Goal: Task Accomplishment & Management: Manage account settings

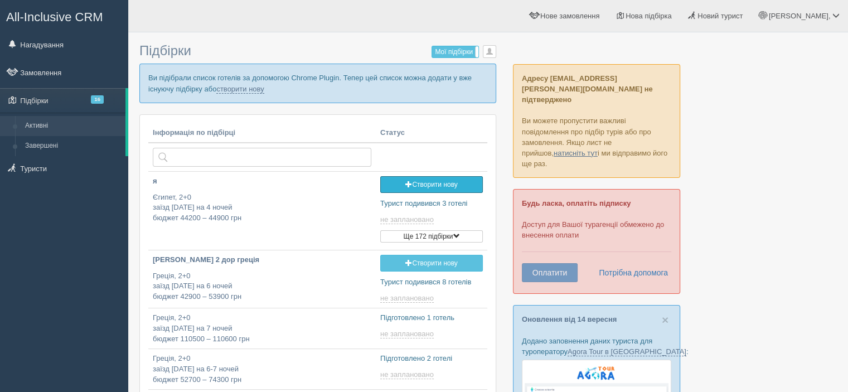
click at [430, 185] on link "Створити нову" at bounding box center [431, 184] width 103 height 17
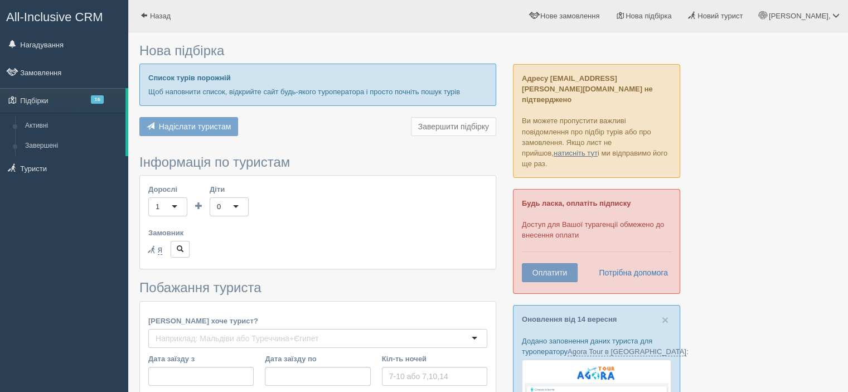
type input "5-6"
type input "43800"
type input "55000"
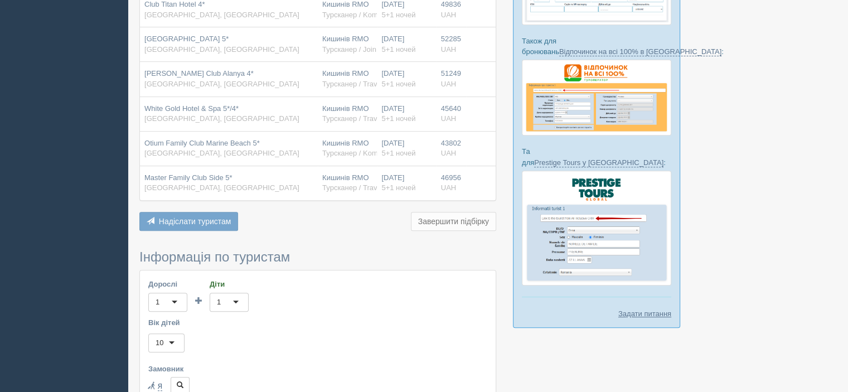
scroll to position [725, 0]
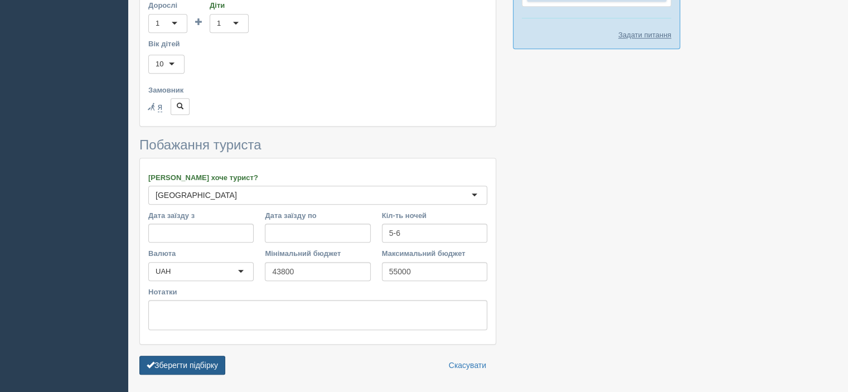
click at [185, 356] on button "Зберегти підбірку" at bounding box center [182, 365] width 86 height 19
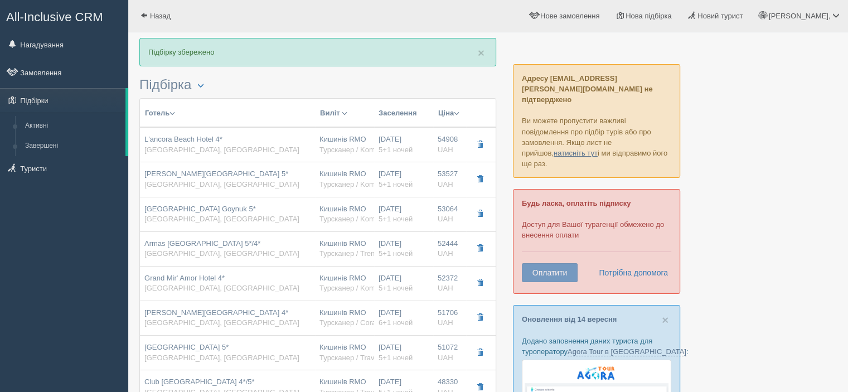
click at [451, 115] on button "Ціна" at bounding box center [449, 113] width 22 height 12
click at [439, 126] on link "Спочатку дешеві" at bounding box center [408, 129] width 106 height 18
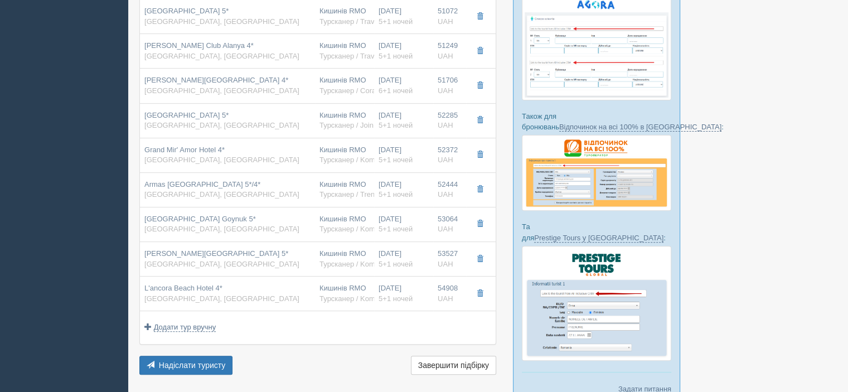
scroll to position [390, 0]
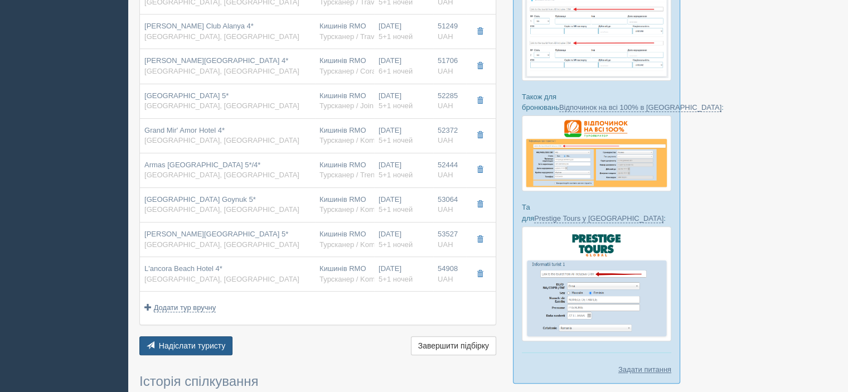
click at [193, 348] on button "Надіслати туристу Надіслати" at bounding box center [185, 345] width 93 height 19
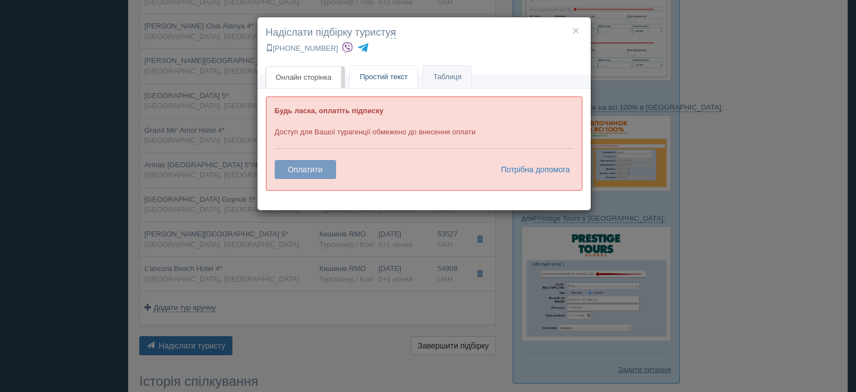
click at [388, 80] on link "Простий текст Текст" at bounding box center [384, 77] width 68 height 23
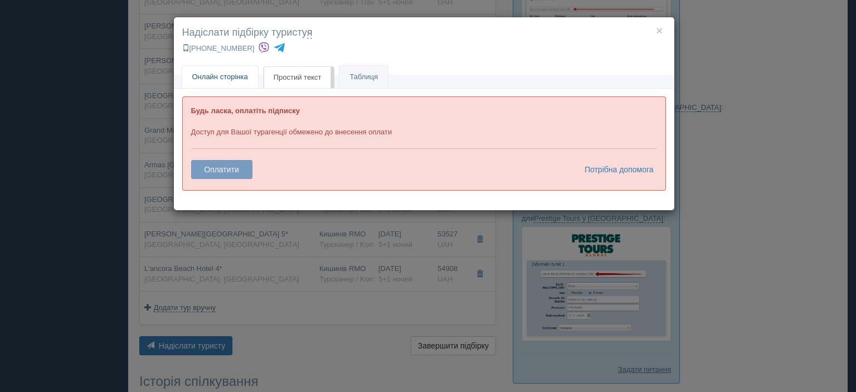
click at [231, 78] on span "Онлайн сторінка" at bounding box center [220, 76] width 56 height 8
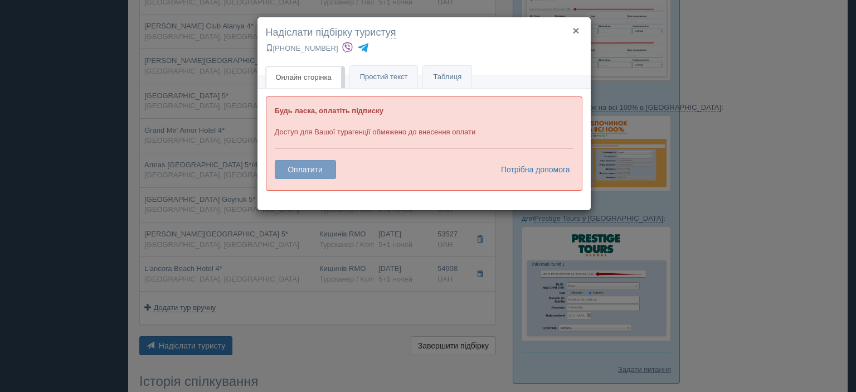
click at [579, 29] on button "×" at bounding box center [576, 31] width 7 height 12
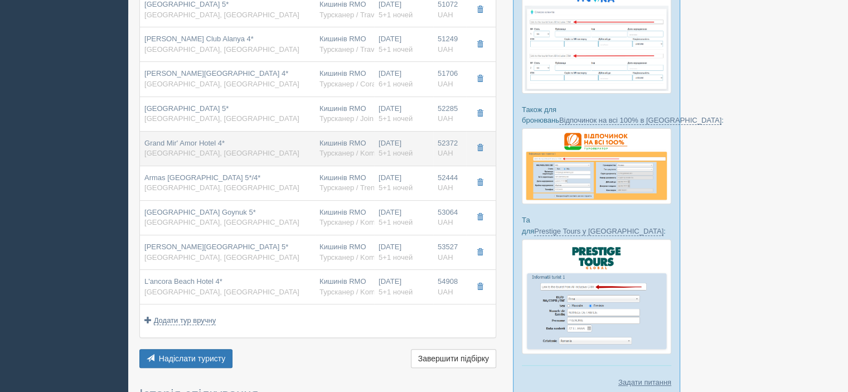
scroll to position [613, 0]
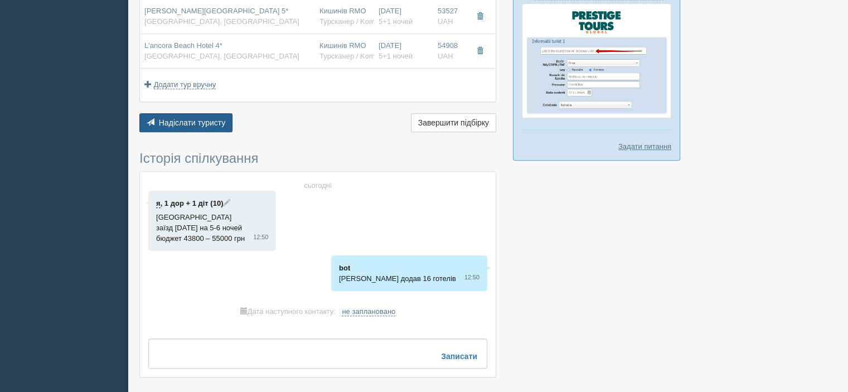
click at [181, 114] on button "Надіслати туристу Надіслати" at bounding box center [185, 122] width 93 height 19
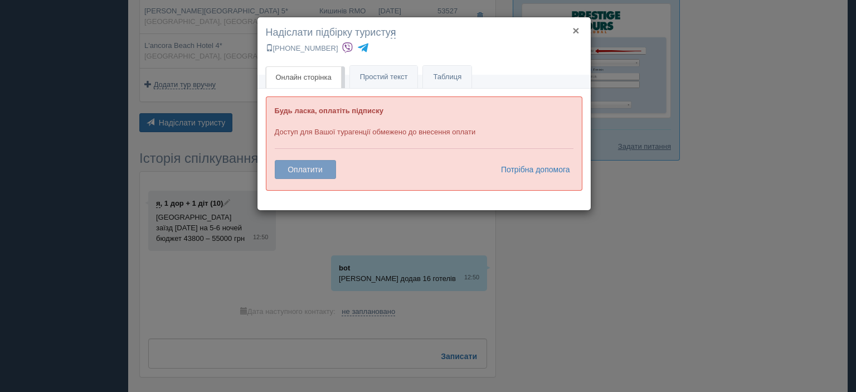
click at [578, 31] on button "×" at bounding box center [576, 31] width 7 height 12
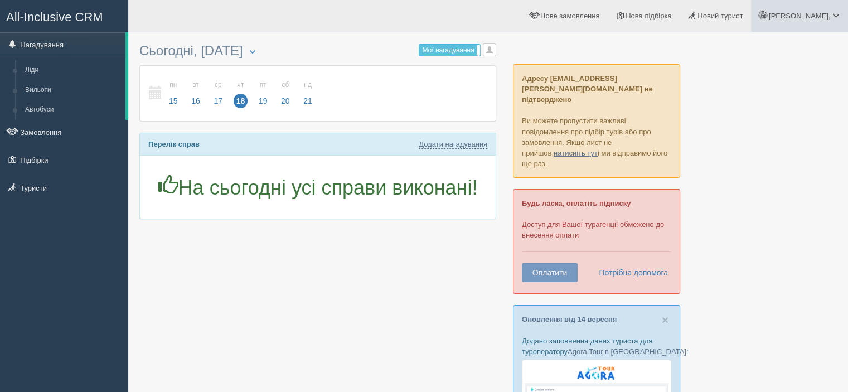
click at [826, 13] on span "[PERSON_NAME]," at bounding box center [800, 16] width 62 height 8
click at [754, 140] on link "Вихід" at bounding box center [787, 145] width 122 height 24
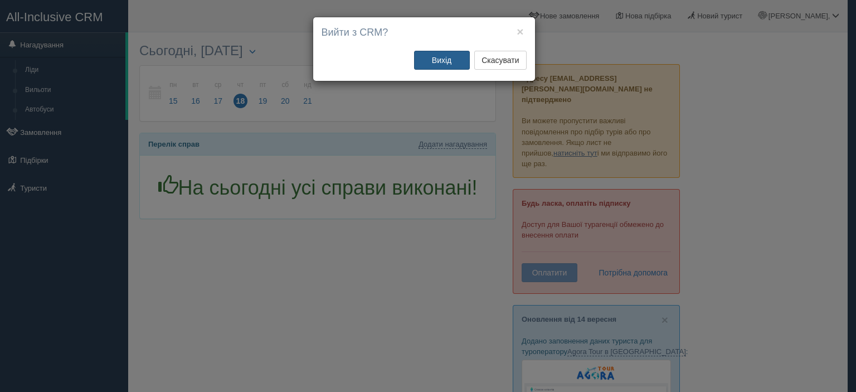
click at [437, 53] on button "Вихід" at bounding box center [442, 60] width 56 height 19
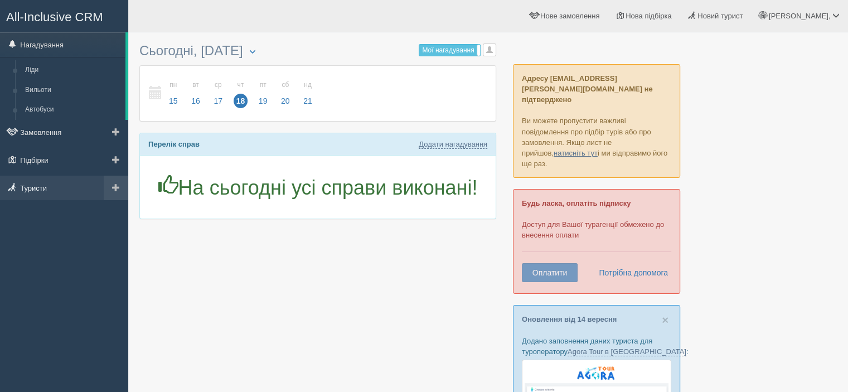
click at [25, 187] on link "Туристи" at bounding box center [64, 188] width 128 height 25
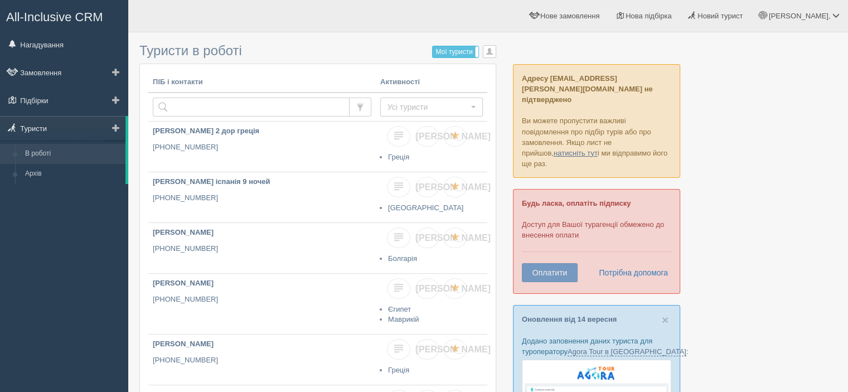
click at [36, 138] on link "Туристи" at bounding box center [62, 128] width 125 height 25
click at [57, 154] on link "В роботі" at bounding box center [72, 154] width 105 height 20
click at [59, 100] on link "Підбірки" at bounding box center [64, 100] width 128 height 25
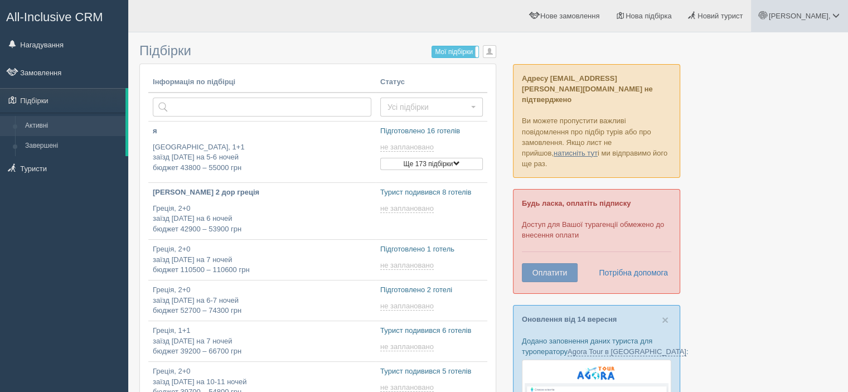
click at [830, 13] on span "[PERSON_NAME]," at bounding box center [800, 16] width 62 height 8
click at [752, 142] on link "Вихід" at bounding box center [787, 145] width 122 height 24
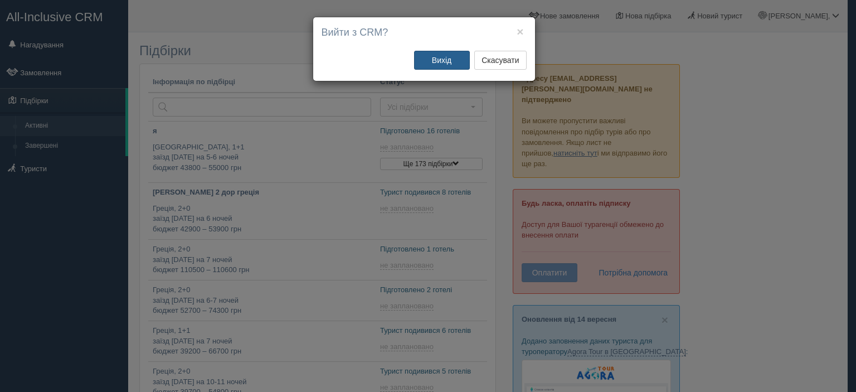
click at [435, 61] on button "Вихід" at bounding box center [442, 60] width 56 height 19
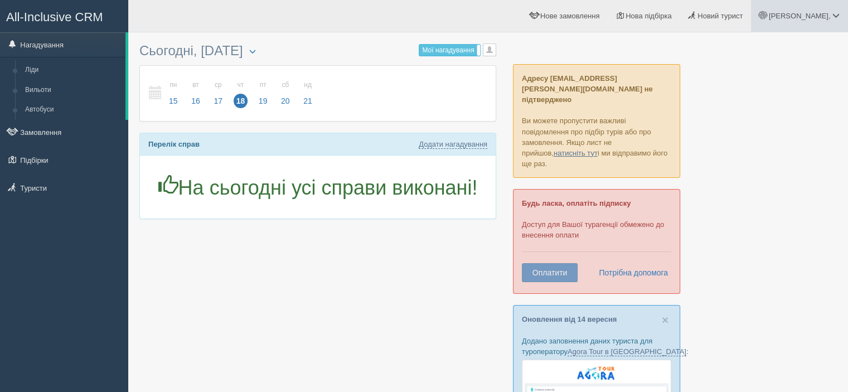
click at [821, 11] on link "[PERSON_NAME]," at bounding box center [799, 16] width 97 height 32
click at [756, 147] on link "Вихід" at bounding box center [787, 145] width 122 height 24
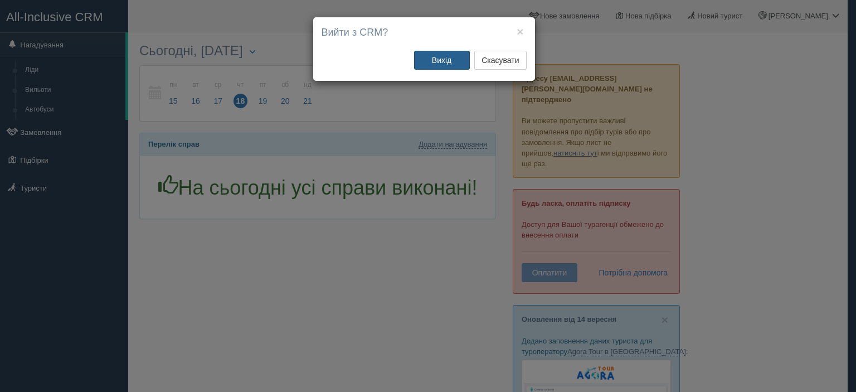
click at [434, 55] on button "Вихід" at bounding box center [442, 60] width 56 height 19
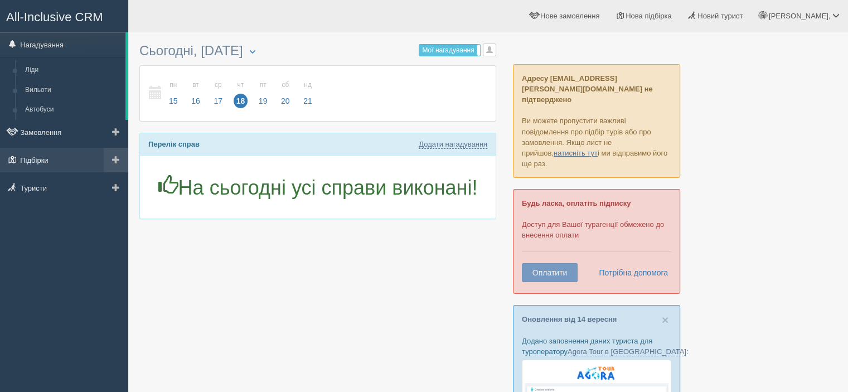
click at [37, 160] on link "Підбірки" at bounding box center [64, 160] width 128 height 25
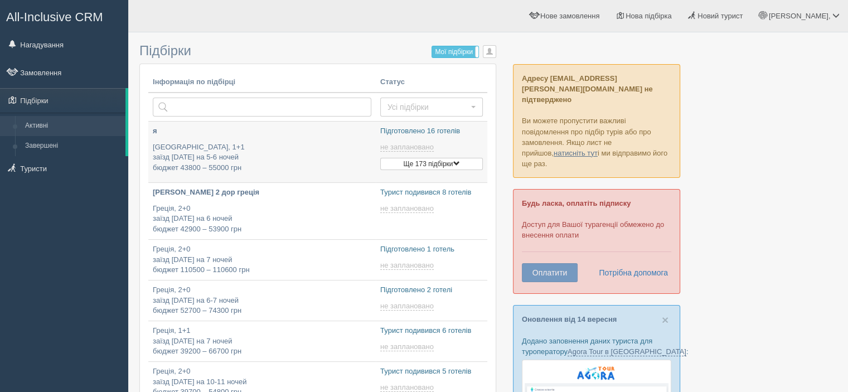
type input "[DATE] 13:50"
type input "[DATE] 16:25"
